Goal: Check status: Check status

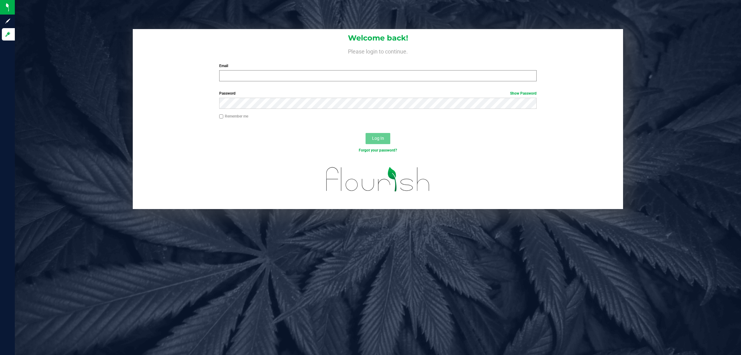
drag, startPoint x: 303, startPoint y: 83, endPoint x: 301, endPoint y: 78, distance: 5.7
click at [303, 82] on div "Welcome back! Please login to continue. Email Required Please format your email…" at bounding box center [378, 57] width 491 height 57
click at [301, 78] on input "Email" at bounding box center [378, 75] width 318 height 11
type input "[EMAIL_ADDRESS][DOMAIN_NAME]"
click at [366, 133] on button "Log In" at bounding box center [378, 138] width 25 height 11
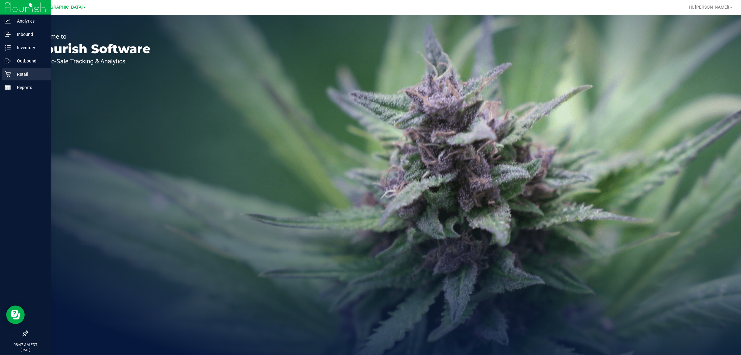
click at [11, 71] on p "Retail" at bounding box center [29, 73] width 37 height 7
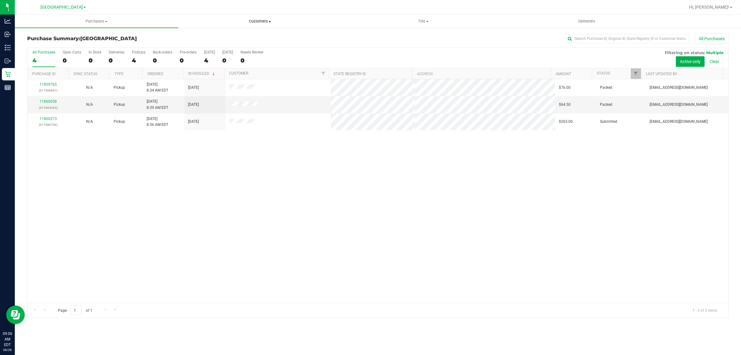
click at [256, 22] on span "Customers" at bounding box center [260, 22] width 163 height 6
click at [224, 37] on li "All customers" at bounding box center [259, 37] width 163 height 7
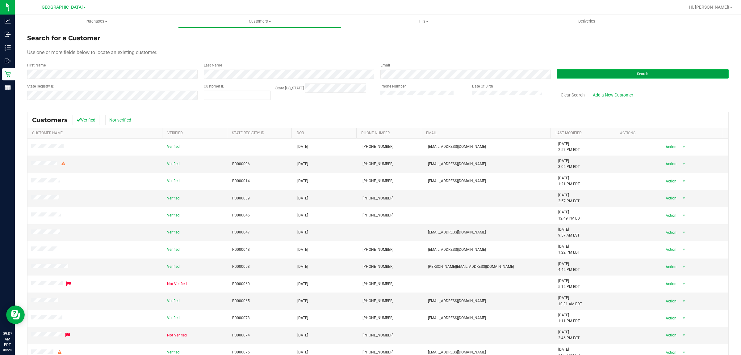
click at [590, 70] on button "Search" at bounding box center [643, 73] width 172 height 9
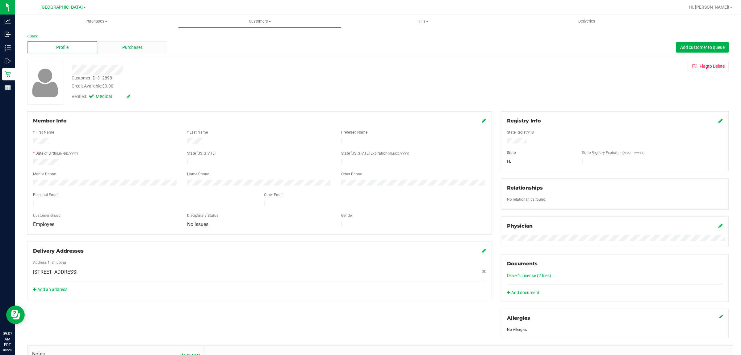
click at [129, 47] on span "Purchases" at bounding box center [132, 47] width 20 height 6
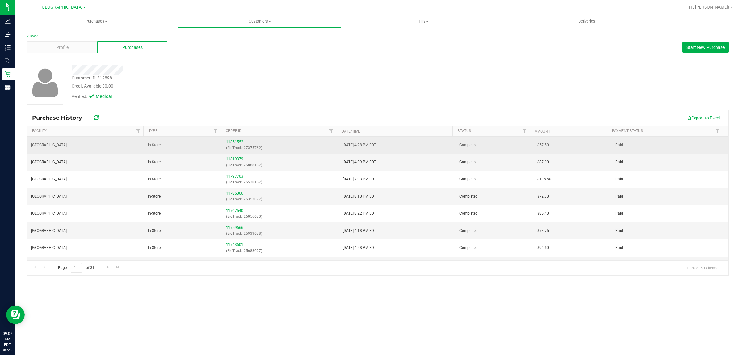
click at [236, 142] on link "11851552" at bounding box center [234, 142] width 17 height 4
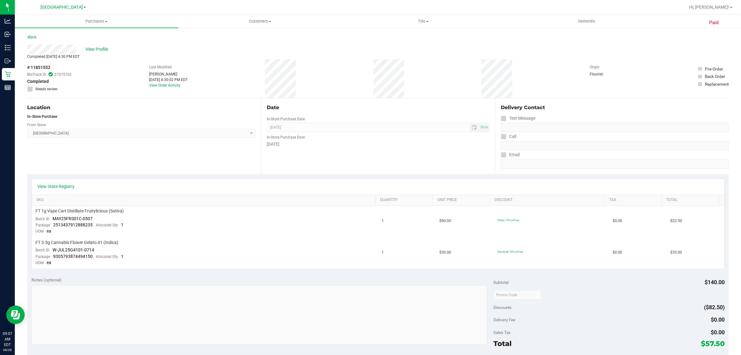
click at [65, 183] on div "View State Registry" at bounding box center [378, 187] width 693 height 16
click at [65, 188] on link "View State Registry" at bounding box center [55, 186] width 37 height 6
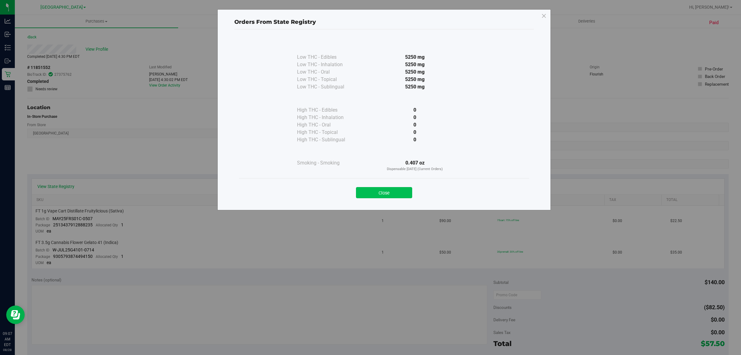
click at [370, 192] on button "Close" at bounding box center [384, 192] width 56 height 11
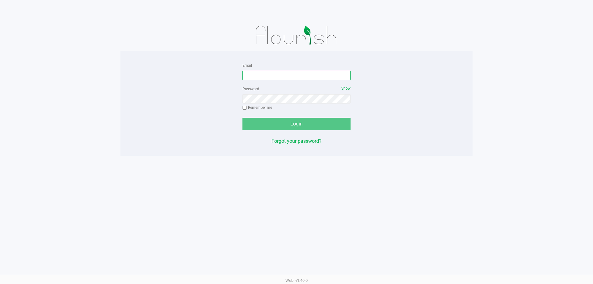
click at [267, 71] on input "Email" at bounding box center [297, 75] width 108 height 9
type input "[EMAIL_ADDRESS][DOMAIN_NAME]"
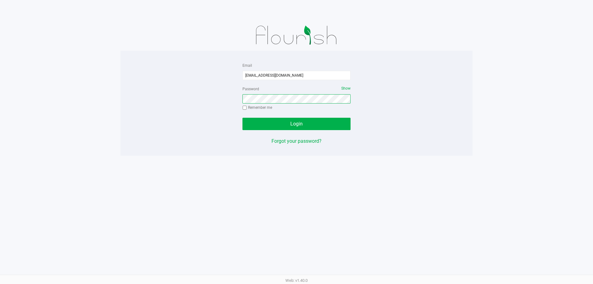
click at [243, 118] on button "Login" at bounding box center [297, 124] width 108 height 12
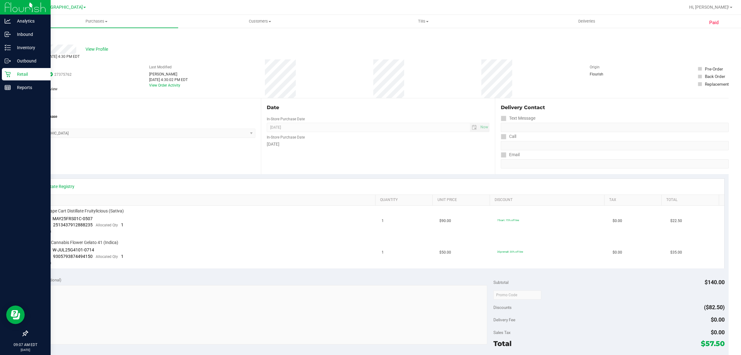
click at [10, 73] on icon at bounding box center [8, 74] width 6 height 6
